Goal: Information Seeking & Learning: Learn about a topic

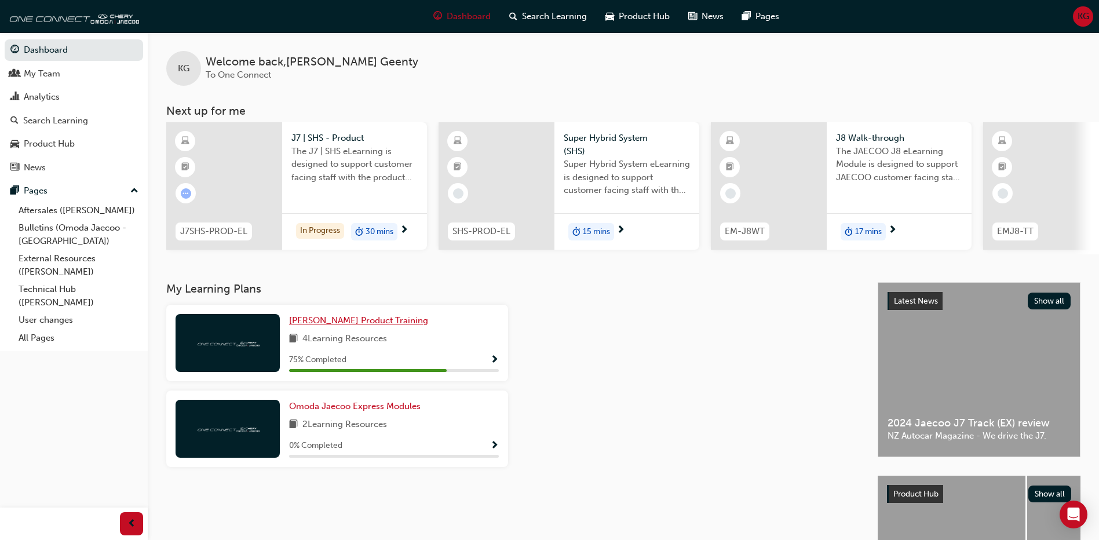
click at [338, 325] on span "[PERSON_NAME] Product Training" at bounding box center [358, 320] width 139 height 10
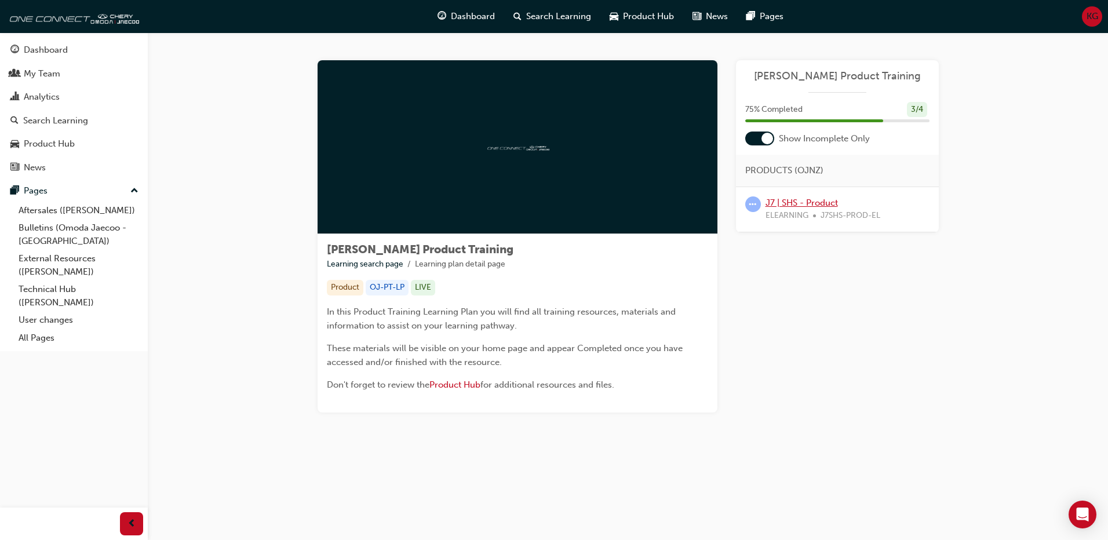
click at [797, 203] on link "J7 | SHS - Product" at bounding box center [802, 203] width 72 height 10
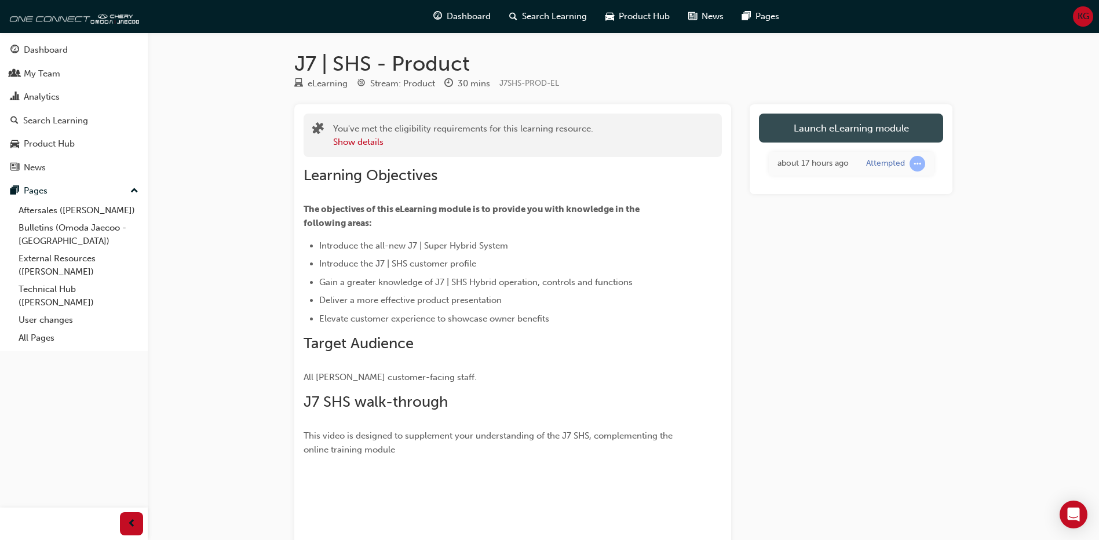
click at [827, 130] on link "Launch eLearning module" at bounding box center [851, 128] width 184 height 29
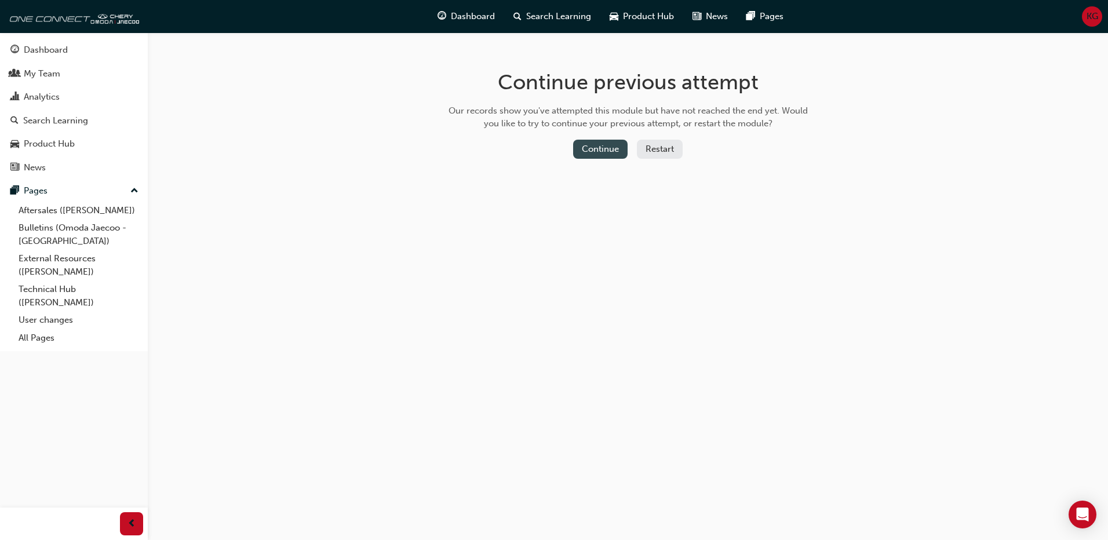
click at [607, 150] on button "Continue" at bounding box center [600, 149] width 54 height 19
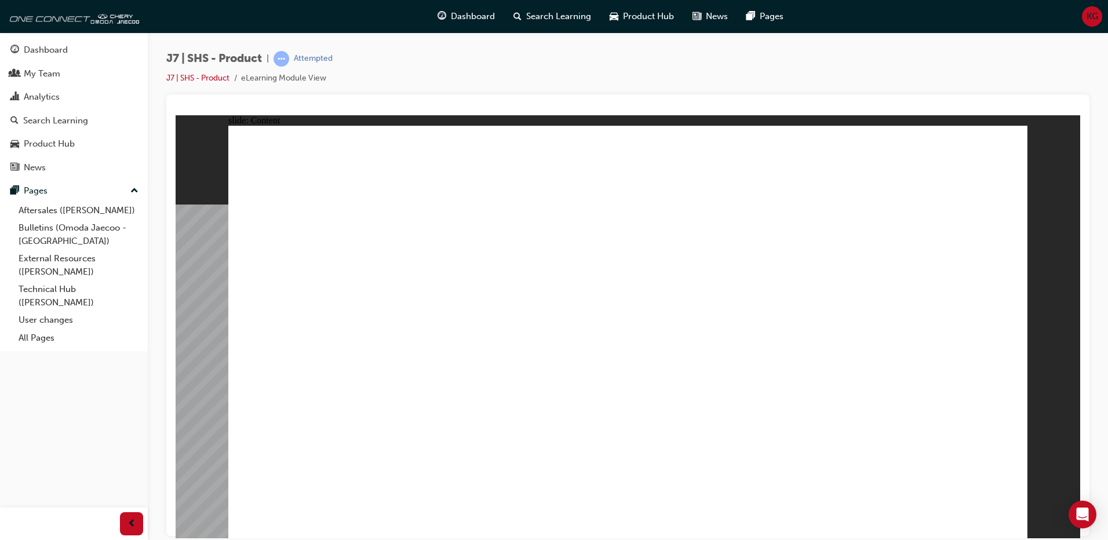
drag, startPoint x: 726, startPoint y: 328, endPoint x: 724, endPoint y: 317, distance: 11.1
click at [206, 78] on link "J7 | SHS - Product" at bounding box center [197, 78] width 63 height 10
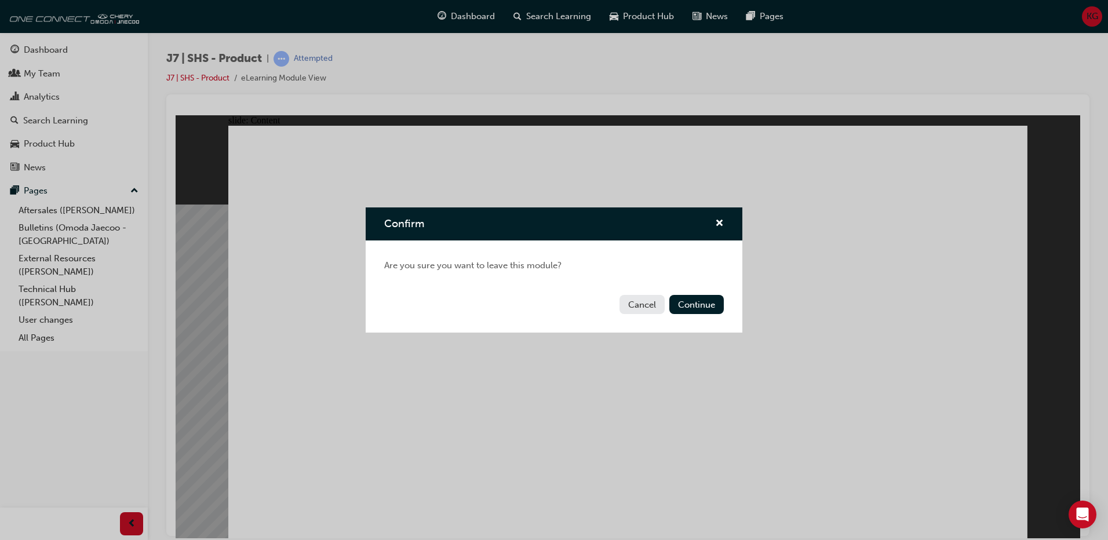
click at [649, 308] on button "Cancel" at bounding box center [641, 304] width 45 height 19
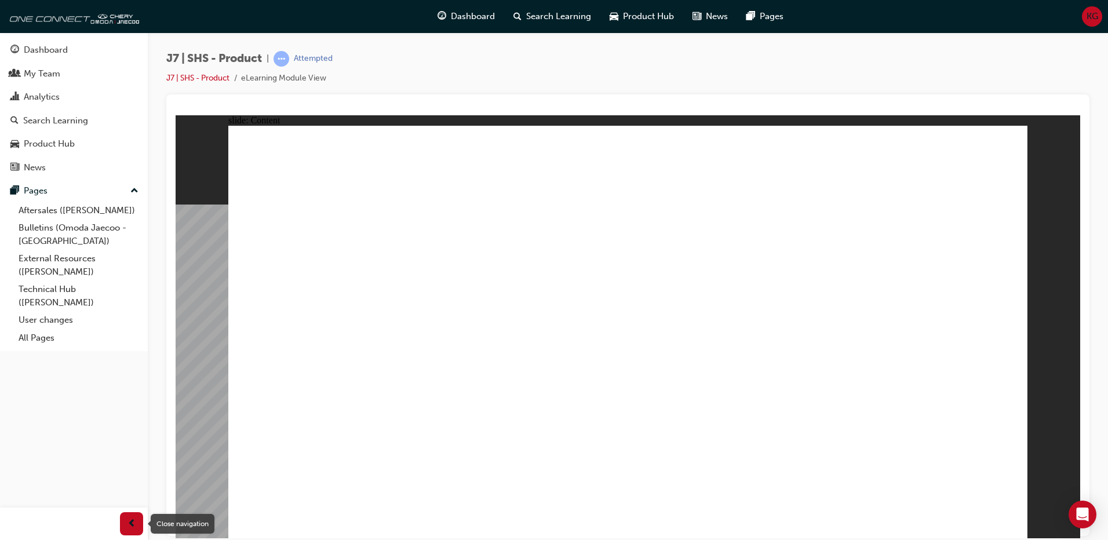
click at [126, 524] on div "button" at bounding box center [131, 523] width 23 height 23
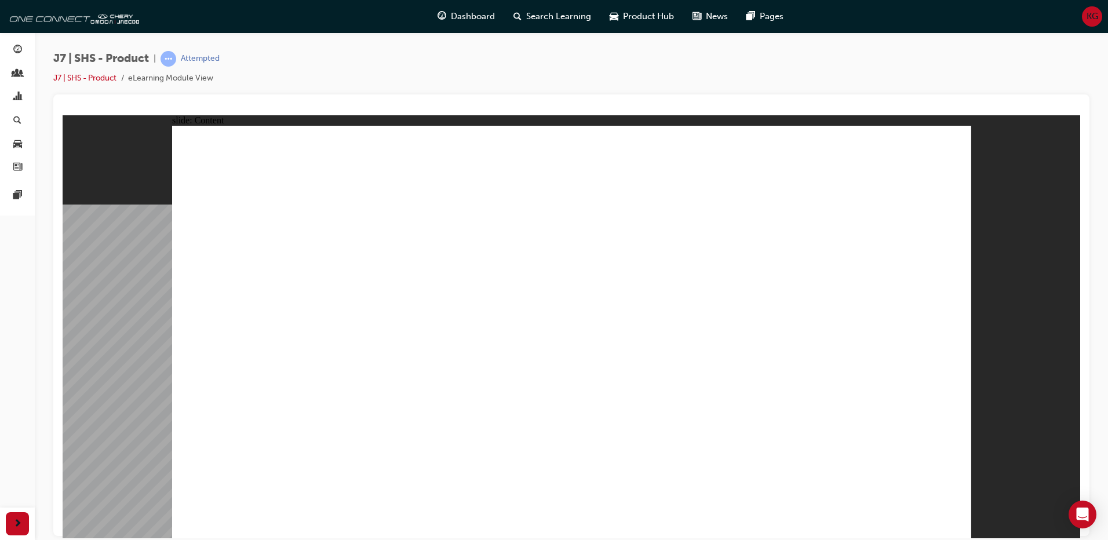
drag, startPoint x: 593, startPoint y: 376, endPoint x: 143, endPoint y: 204, distance: 481.8
click at [89, 78] on link "J7 | SHS - Product" at bounding box center [84, 78] width 63 height 10
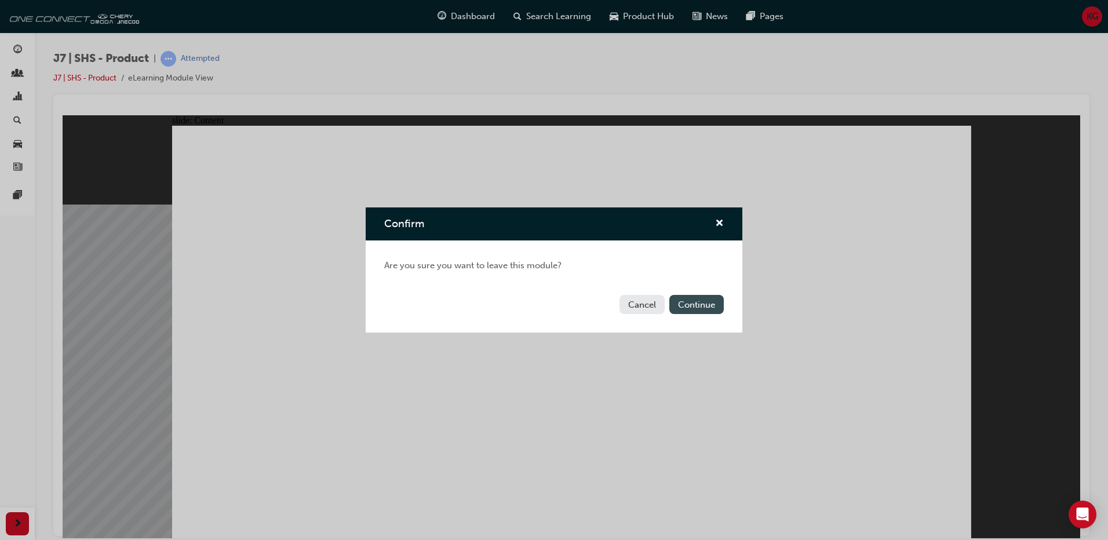
click at [699, 306] on button "Continue" at bounding box center [696, 304] width 54 height 19
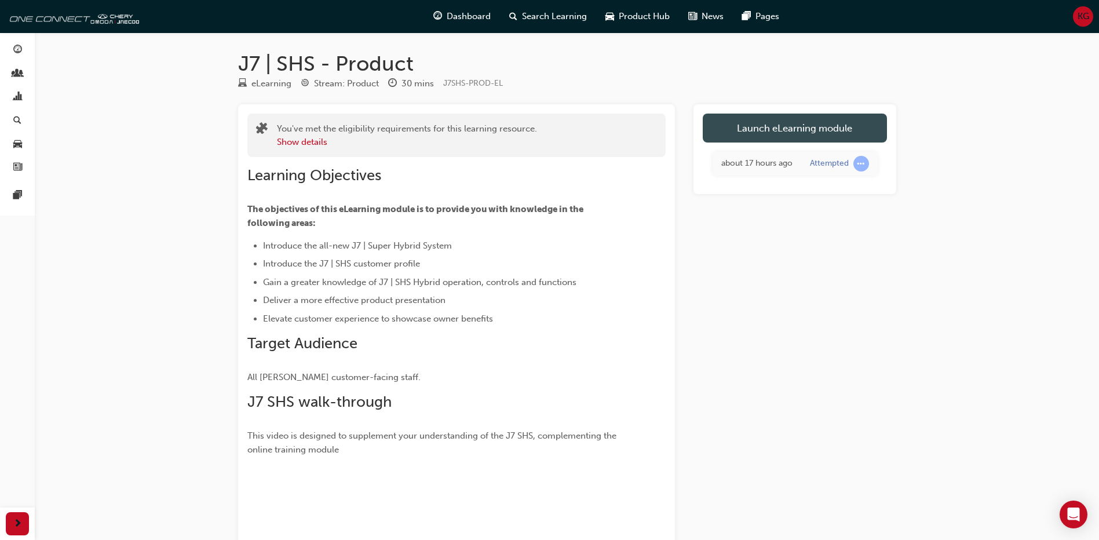
click at [753, 132] on link "Launch eLearning module" at bounding box center [795, 128] width 184 height 29
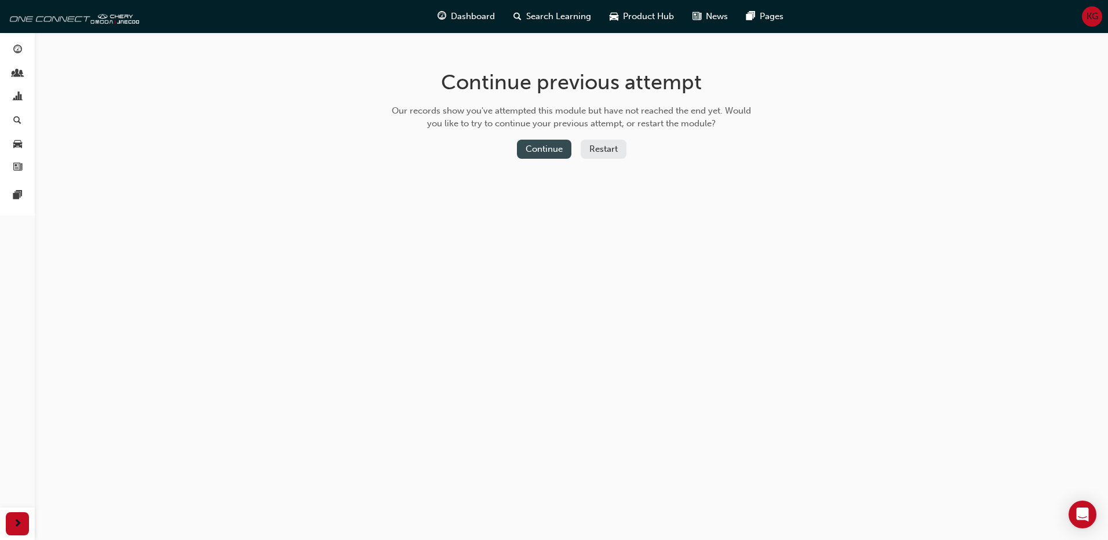
click at [536, 148] on button "Continue" at bounding box center [544, 149] width 54 height 19
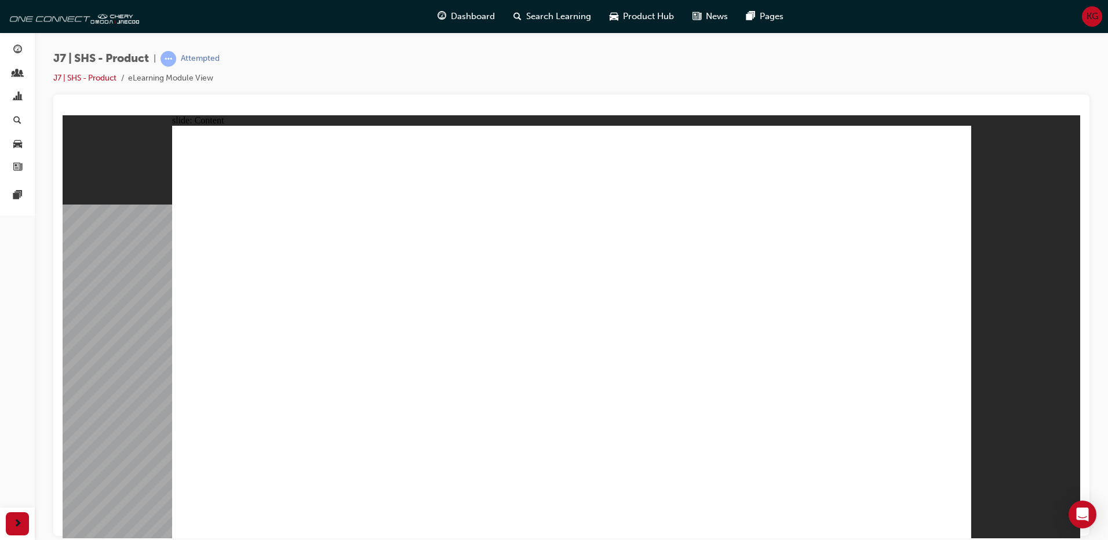
drag, startPoint x: 861, startPoint y: 184, endPoint x: 901, endPoint y: 171, distance: 42.7
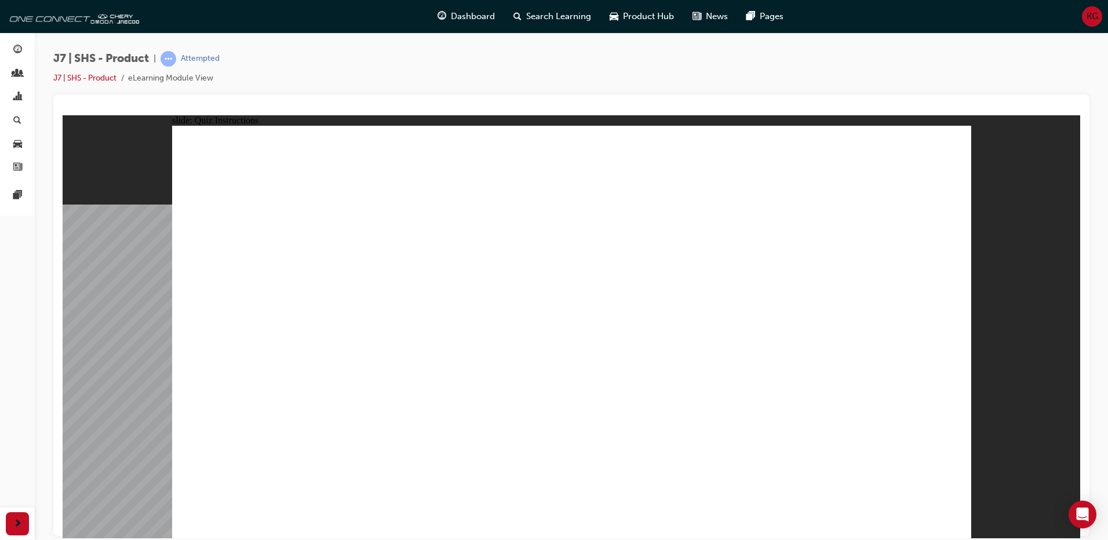
radio input "true"
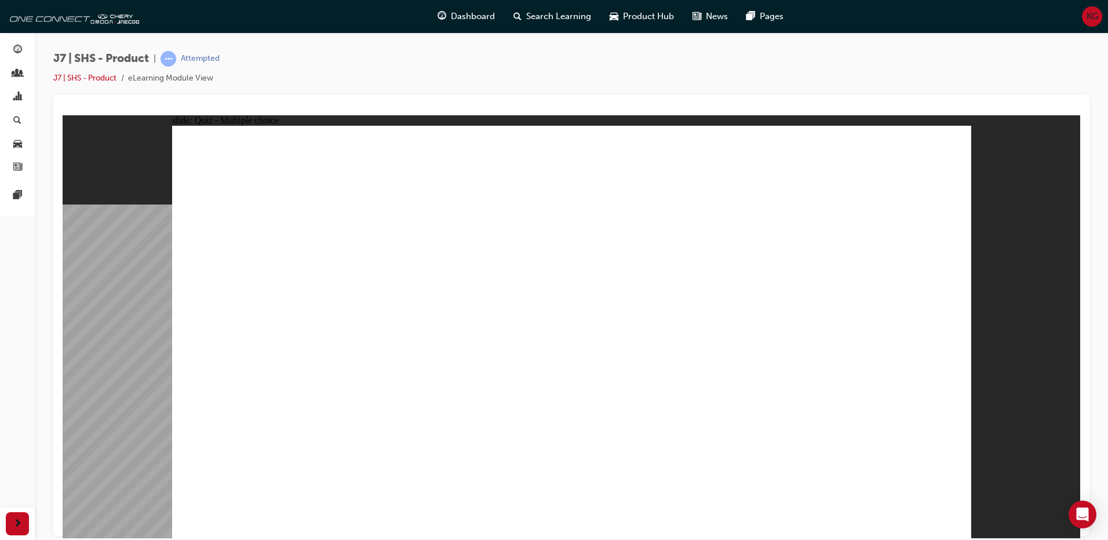
radio input "true"
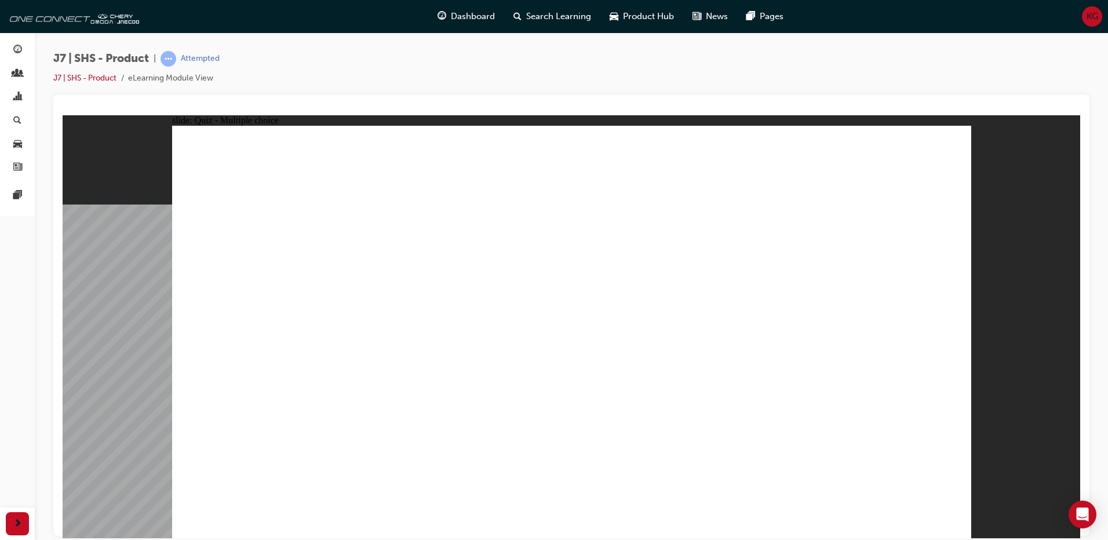
radio input "true"
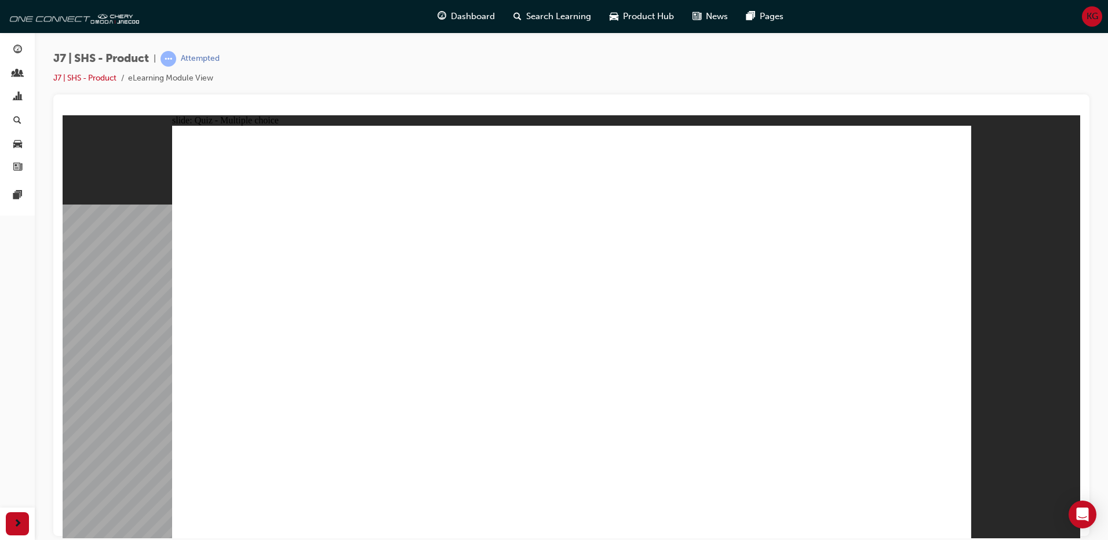
radio input "true"
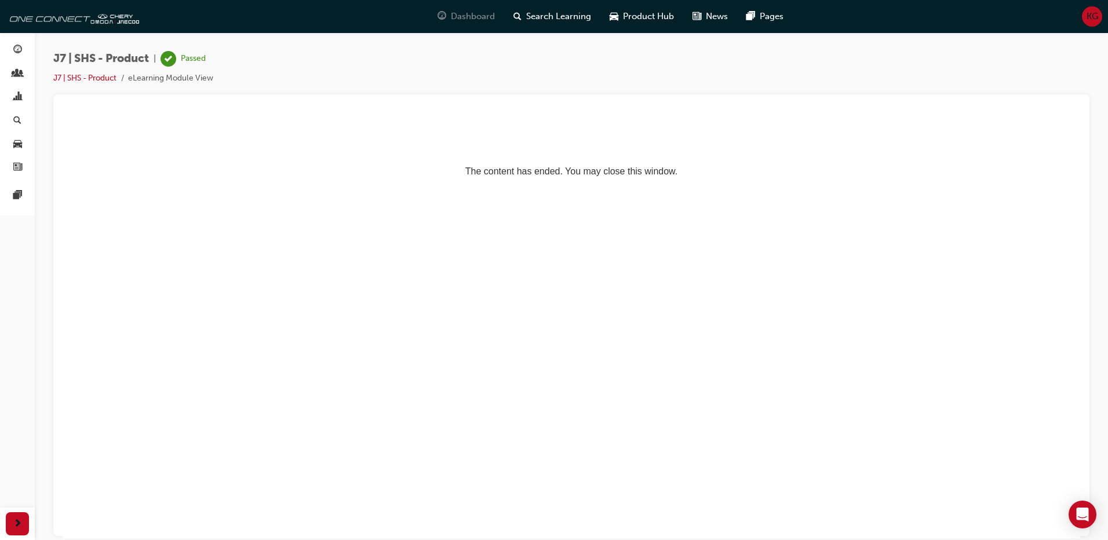
click at [461, 12] on span "Dashboard" at bounding box center [473, 16] width 44 height 13
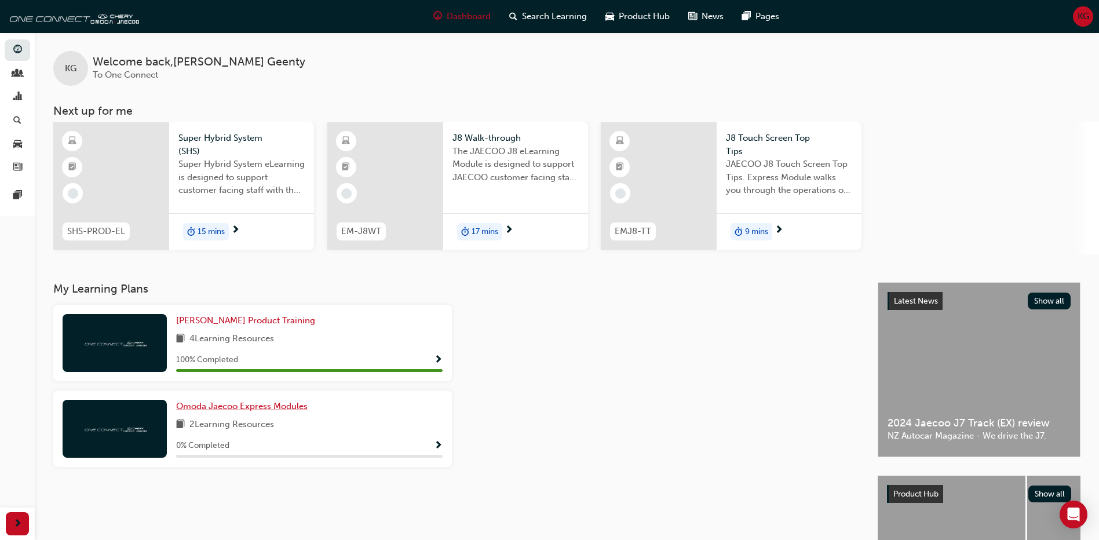
click at [252, 405] on span "Omoda Jaecoo Express Modules" at bounding box center [242, 406] width 132 height 10
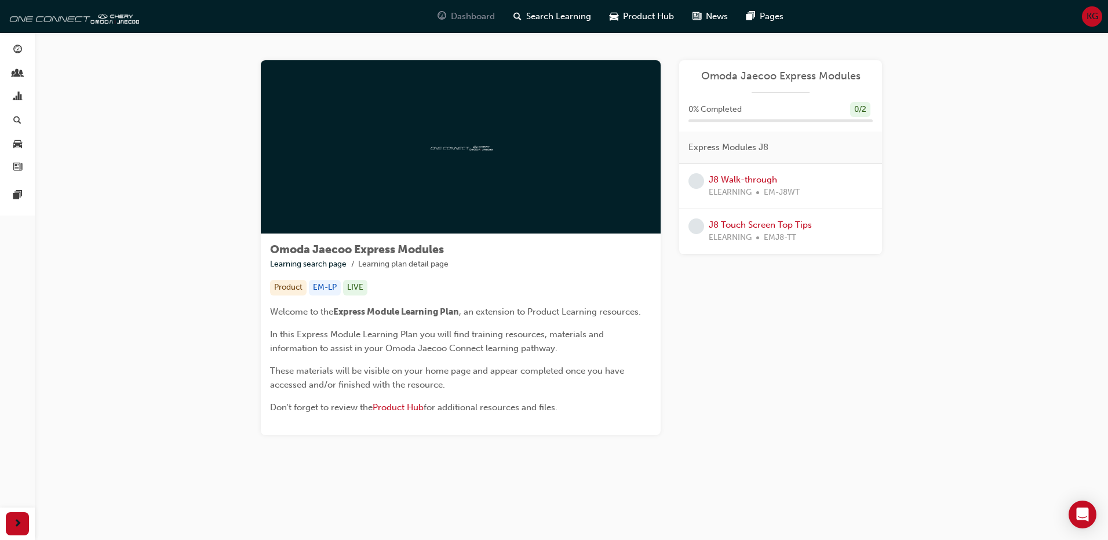
click at [464, 14] on span "Dashboard" at bounding box center [473, 16] width 44 height 13
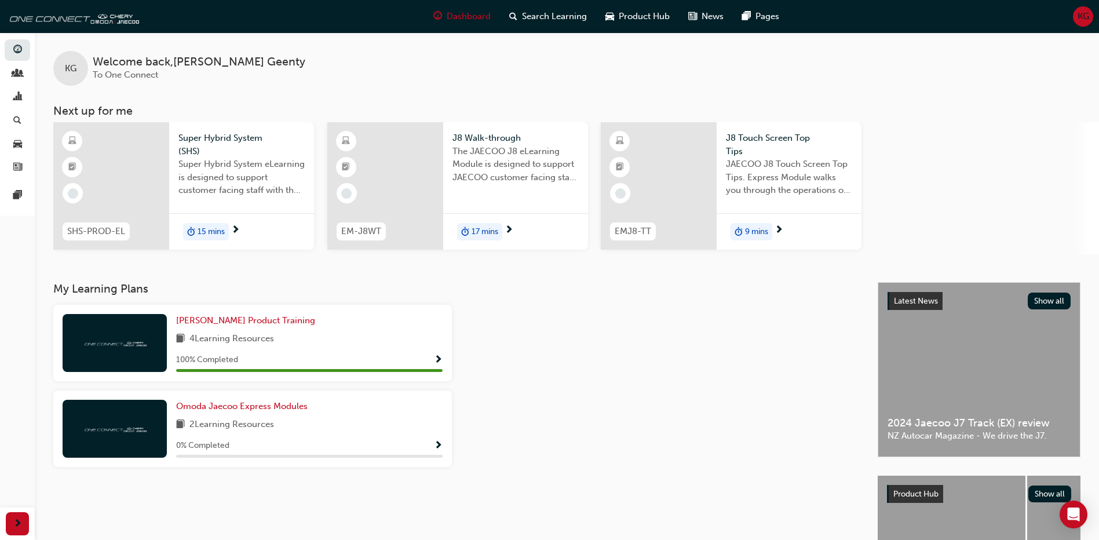
click at [119, 173] on div at bounding box center [111, 185] width 116 height 127
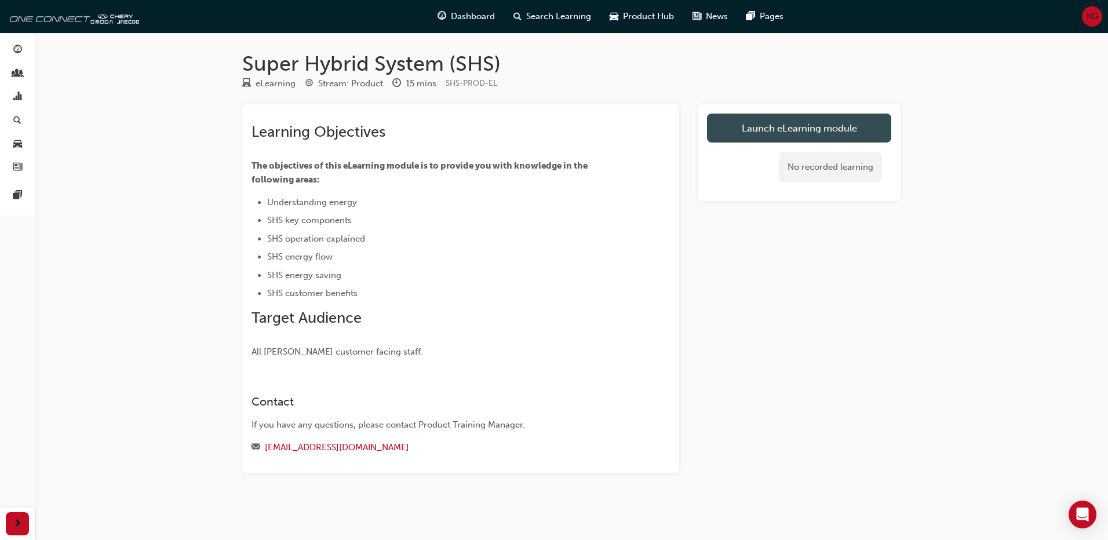
click at [786, 125] on link "Launch eLearning module" at bounding box center [799, 128] width 184 height 29
